Goal: Task Accomplishment & Management: Manage account settings

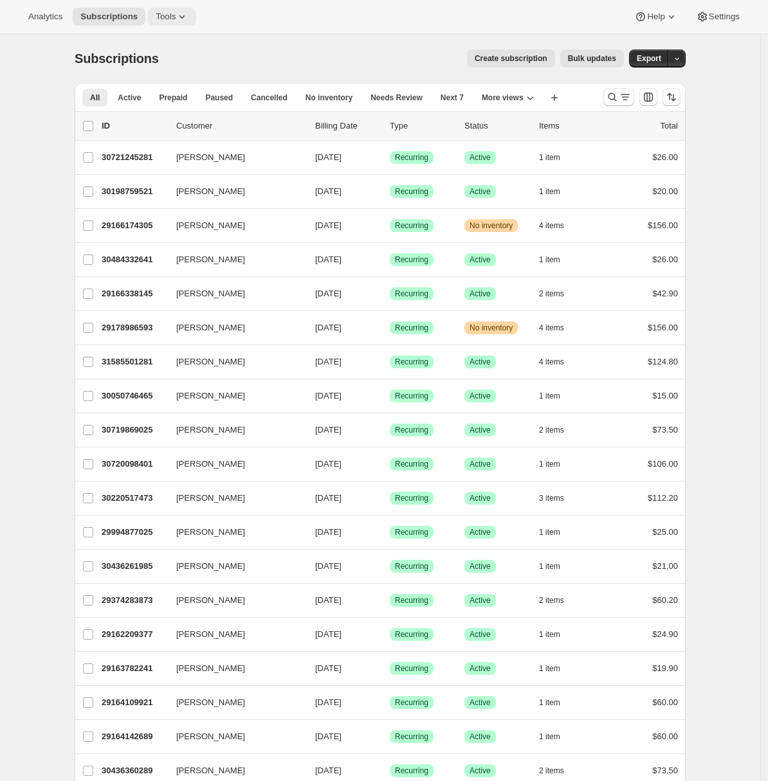
click at [176, 19] on span "Tools" at bounding box center [166, 17] width 20 height 10
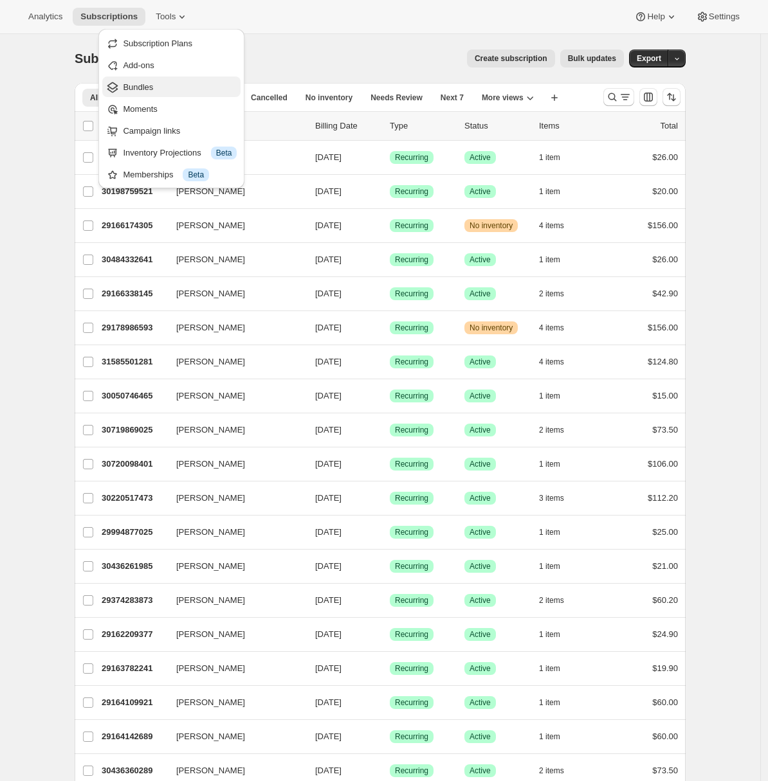
click at [167, 92] on span "Bundles" at bounding box center [180, 87] width 114 height 13
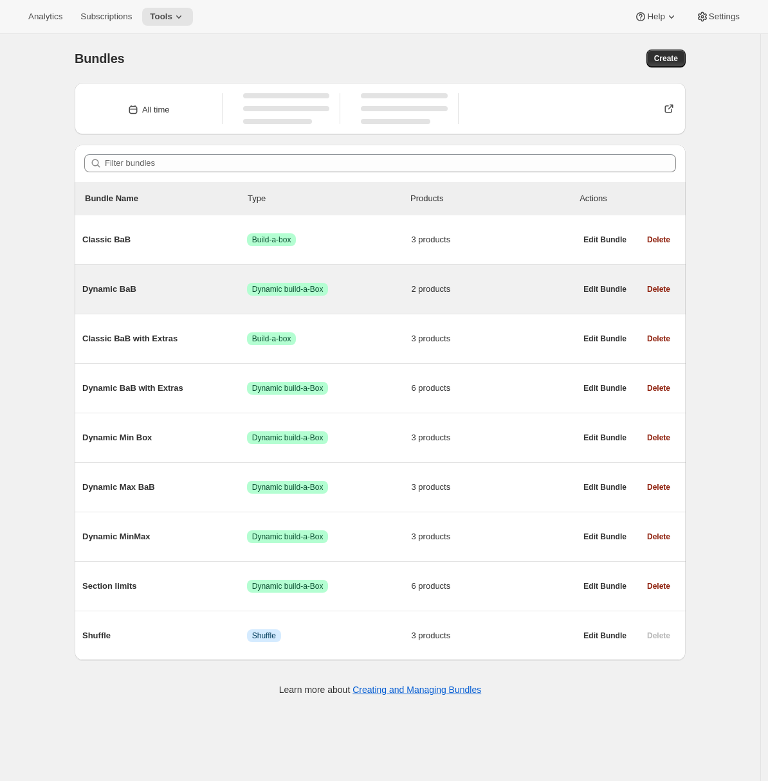
click at [132, 294] on span "Dynamic BaB" at bounding box center [164, 289] width 165 height 13
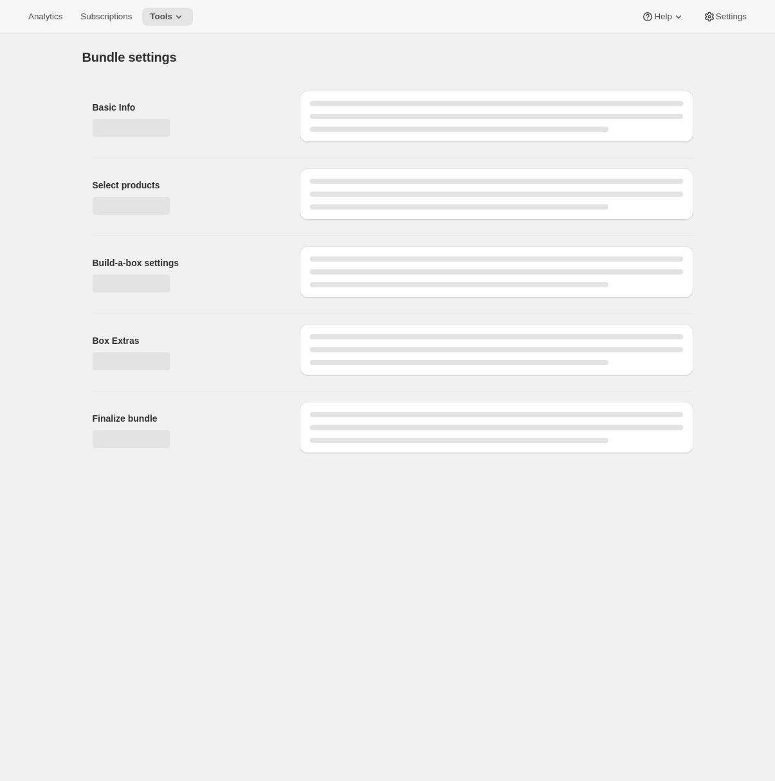
type input "Dynamic BaB"
radio input "true"
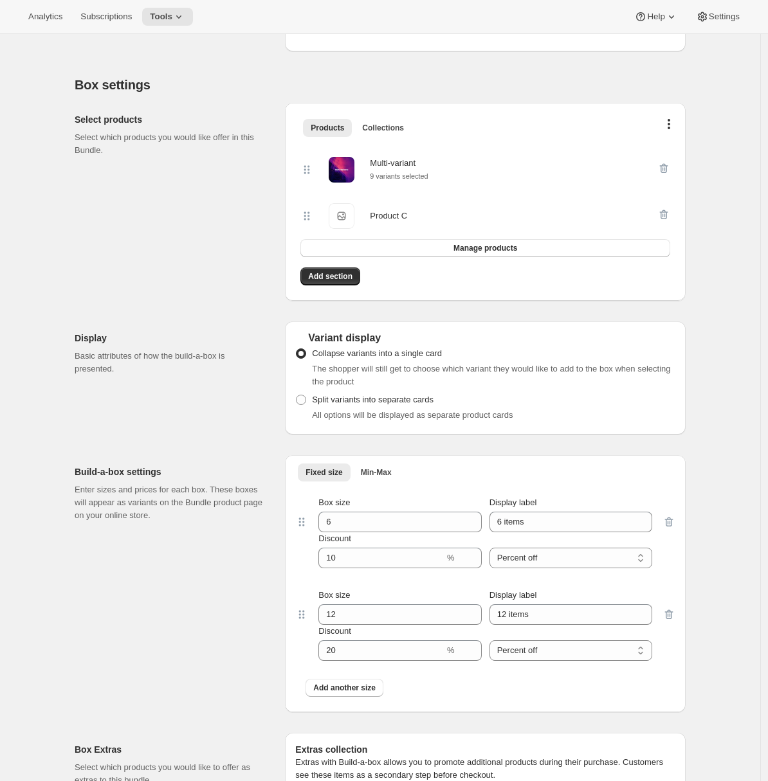
scroll to position [351, 0]
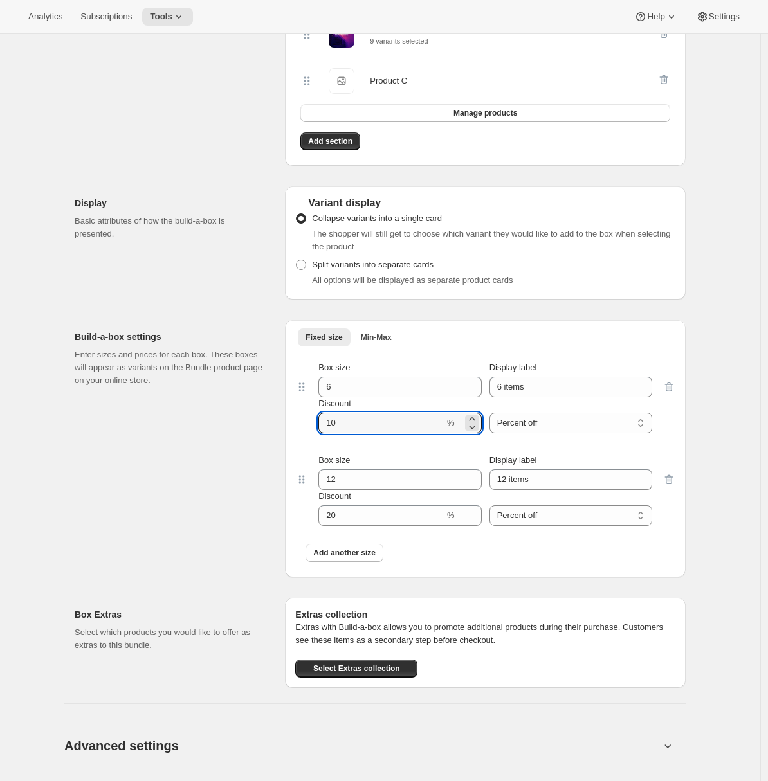
drag, startPoint x: 347, startPoint y: 424, endPoint x: 321, endPoint y: 421, distance: 25.9
click at [321, 421] on div "Box size 6 Display label 6 items Discount % Percent off Amount off Percent off" at bounding box center [485, 397] width 354 height 72
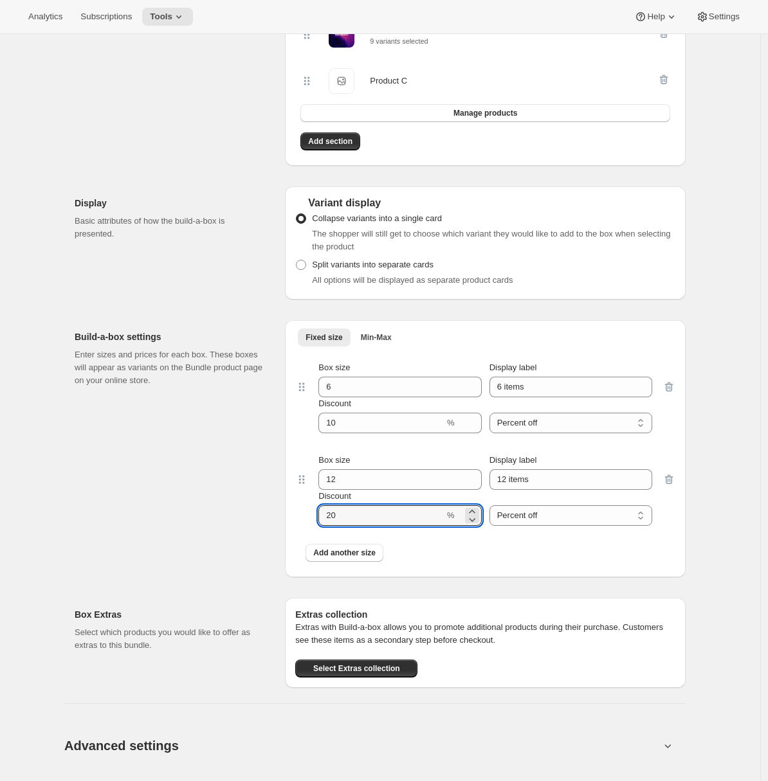
drag, startPoint x: 364, startPoint y: 524, endPoint x: 269, endPoint y: 520, distance: 94.6
click at [280, 521] on div "Build-a-box settings Enter sizes and prices for each box. These boxes will appe…" at bounding box center [380, 443] width 611 height 267
click at [194, 482] on div "Build-a-box settings Enter sizes and prices for each box. These boxes will appe…" at bounding box center [175, 448] width 200 height 257
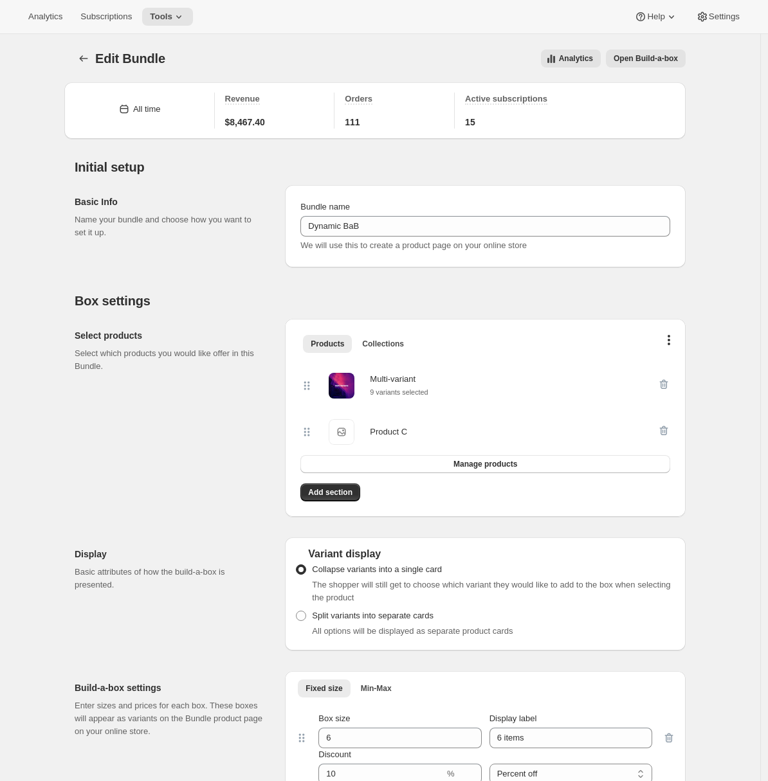
click at [636, 68] on div "Edit Bundle. This page is ready Edit Bundle Analytics Open Build-a-box More act…" at bounding box center [380, 58] width 611 height 49
click at [634, 63] on span "Open Build-a-box" at bounding box center [645, 58] width 64 height 10
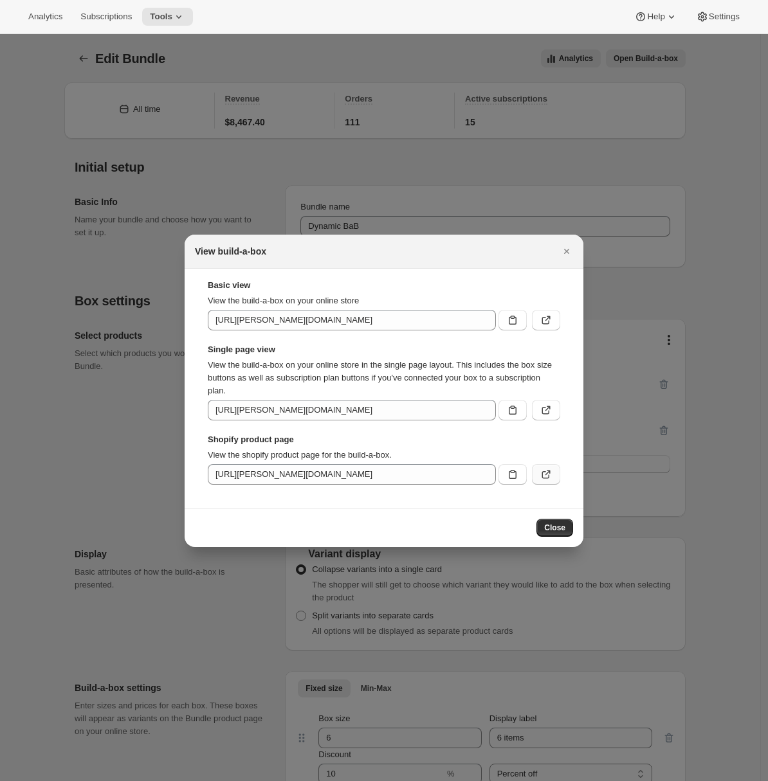
click at [543, 469] on icon ":rd3:" at bounding box center [545, 474] width 13 height 13
click at [543, 476] on icon ":rd3:" at bounding box center [545, 474] width 13 height 13
click at [572, 248] on icon "Close" at bounding box center [566, 251] width 13 height 13
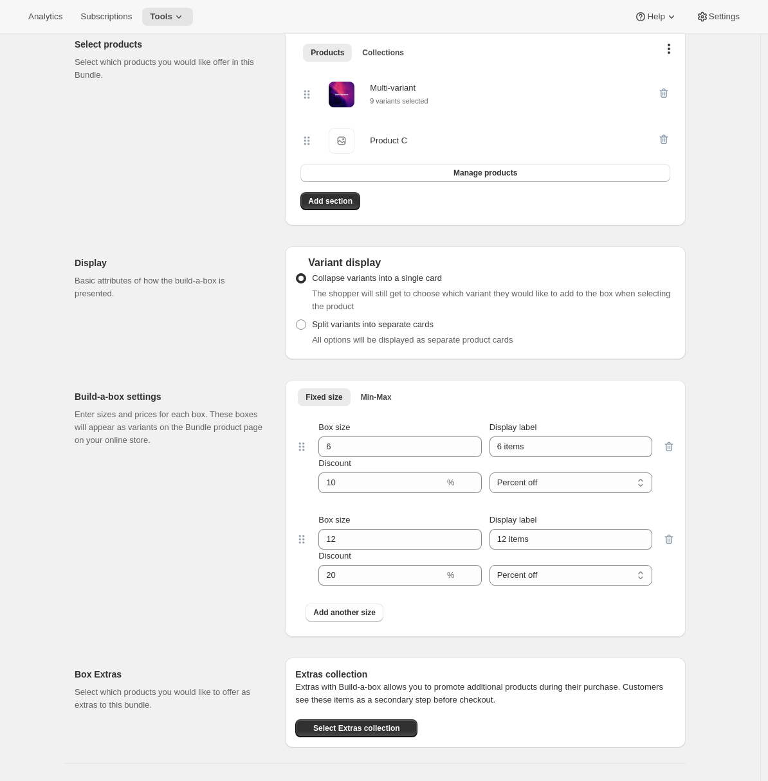
scroll to position [696, 0]
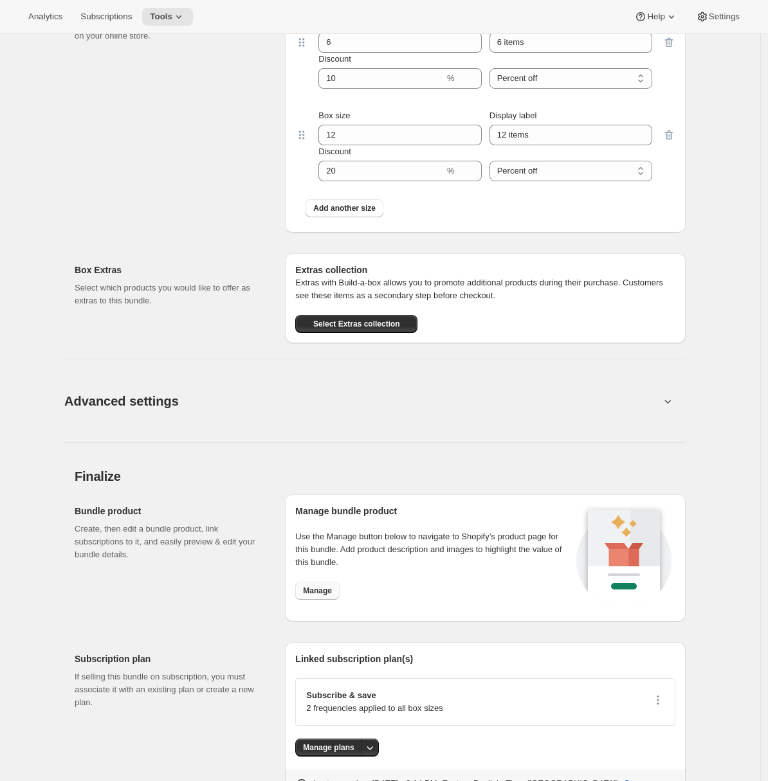
click at [321, 593] on span "Manage" at bounding box center [317, 591] width 29 height 10
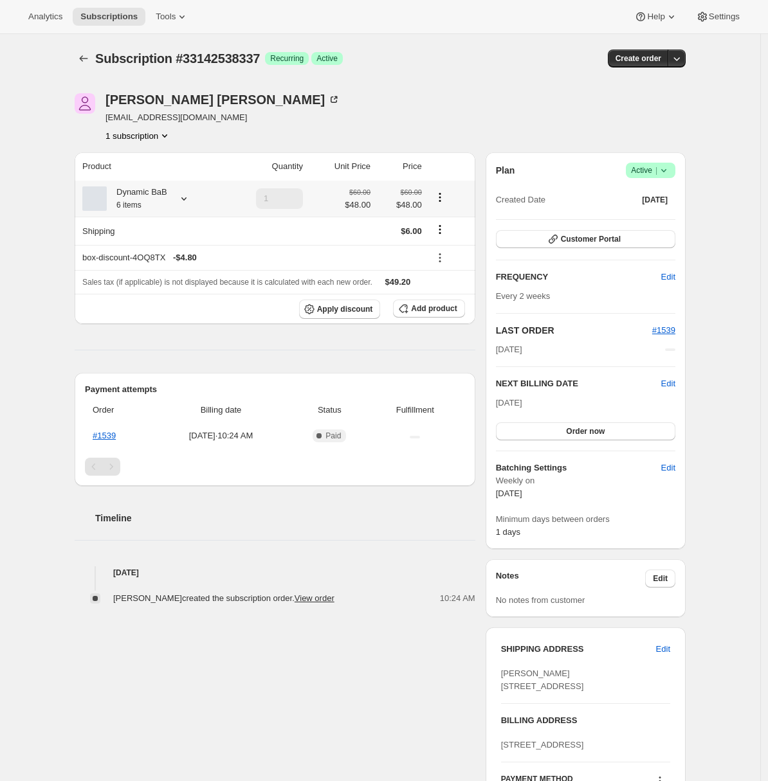
click at [188, 197] on icon at bounding box center [183, 198] width 13 height 13
click at [23, 276] on div "Subscription #33142538337. This page is ready Subscription #33142538337 Success…" at bounding box center [380, 495] width 760 height 922
drag, startPoint x: 122, startPoint y: 192, endPoint x: 171, endPoint y: 192, distance: 49.5
click at [167, 192] on div "Dynamic BaB 6 items" at bounding box center [137, 199] width 60 height 26
click at [22, 226] on div "Subscription #33142538337. This page is ready Subscription #33142538337 Success…" at bounding box center [380, 495] width 760 height 922
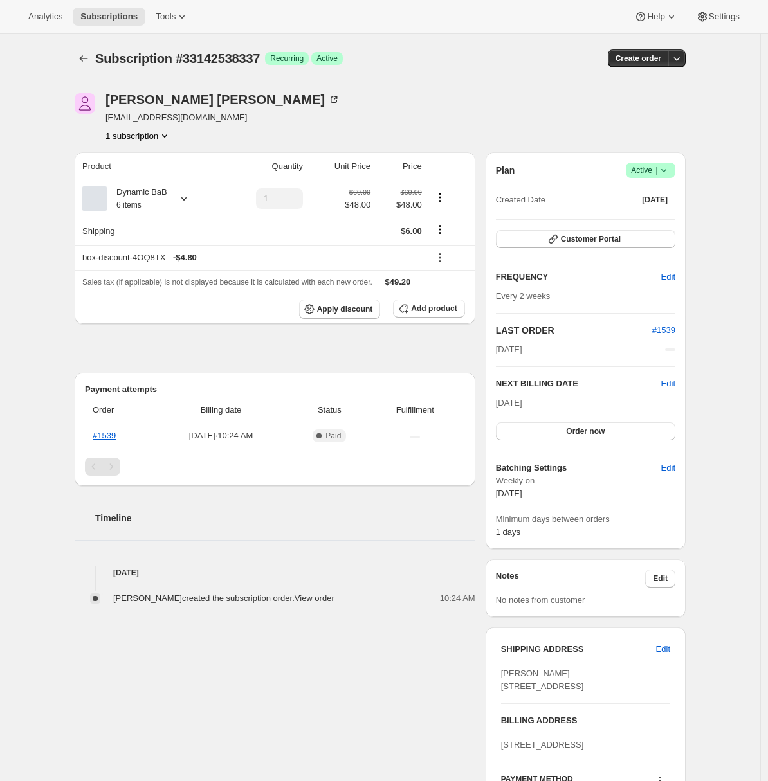
click at [22, 228] on div "Subscription #33142538337. This page is ready Subscription #33142538337 Success…" at bounding box center [380, 495] width 760 height 922
click at [56, 137] on div "Subscription #33142538337. This page is ready Subscription #33142538337 Success…" at bounding box center [380, 495] width 760 height 922
click at [6, 187] on div "Subscription #33142538337. This page is ready Subscription #33142538337 Success…" at bounding box center [380, 495] width 760 height 922
click at [1, 187] on div "Subscription #33142538337. This page is ready Subscription #33142538337 Success…" at bounding box center [380, 495] width 760 height 922
